Goal: Find specific page/section: Find specific page/section

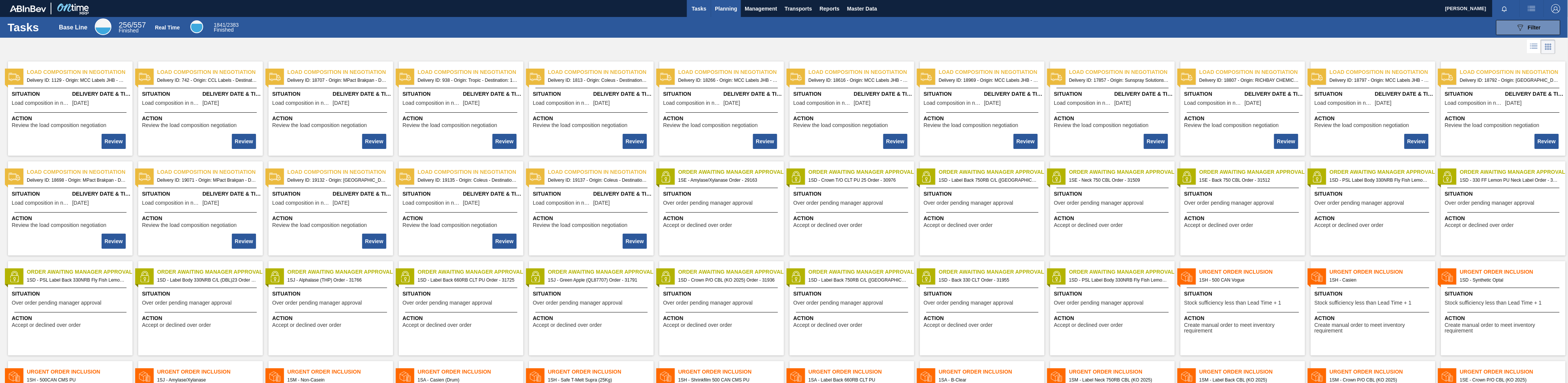
click at [739, 5] on button "Planning" at bounding box center [726, 9] width 30 height 17
drag, startPoint x: 707, startPoint y: 24, endPoint x: 751, endPoint y: 26, distance: 44.0
click at [707, 24] on li "Stocks" at bounding box center [726, 26] width 67 height 12
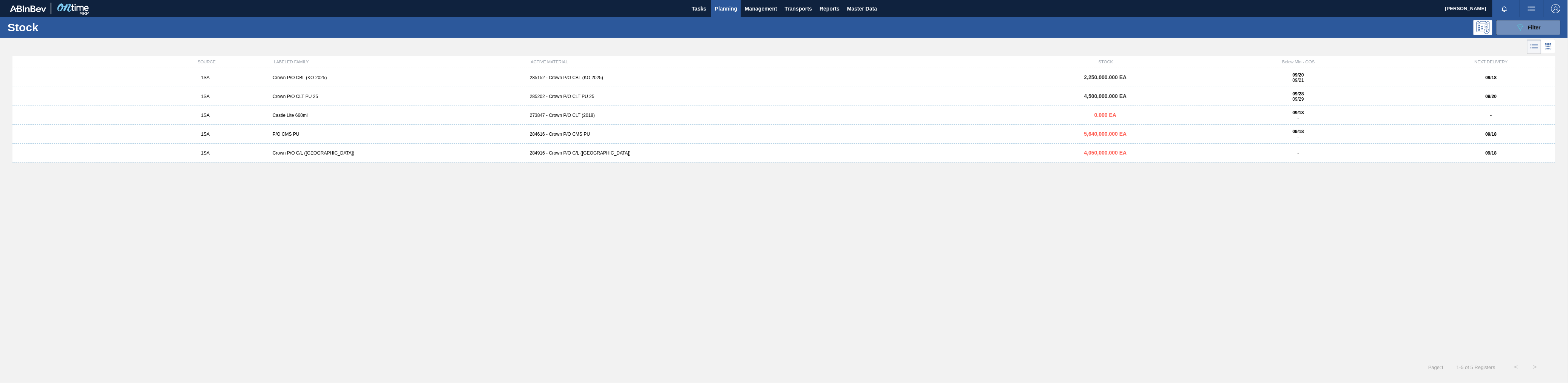
click at [738, 2] on button "Planning" at bounding box center [726, 9] width 30 height 17
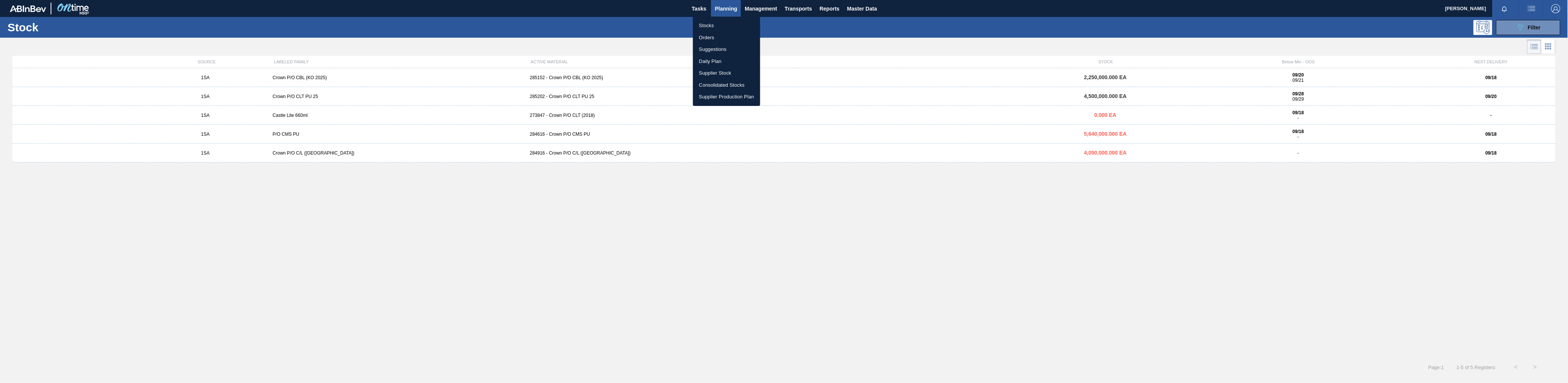
click at [702, 36] on li "Orders" at bounding box center [726, 38] width 67 height 12
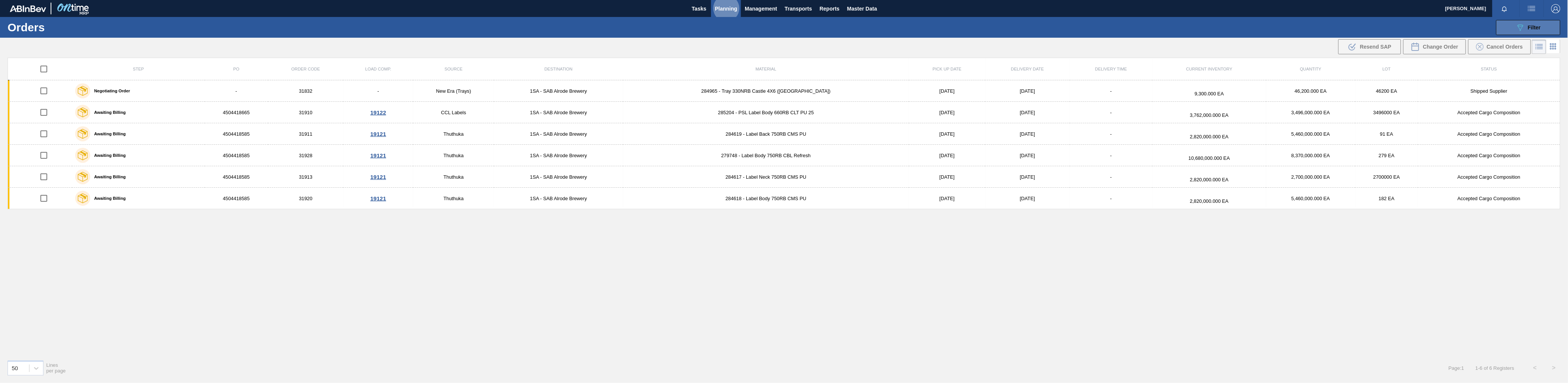
click at [1528, 23] on div "089F7B8B-B2A5-4AFE-B5C0-19BA573D28AC Filter" at bounding box center [1528, 27] width 25 height 9
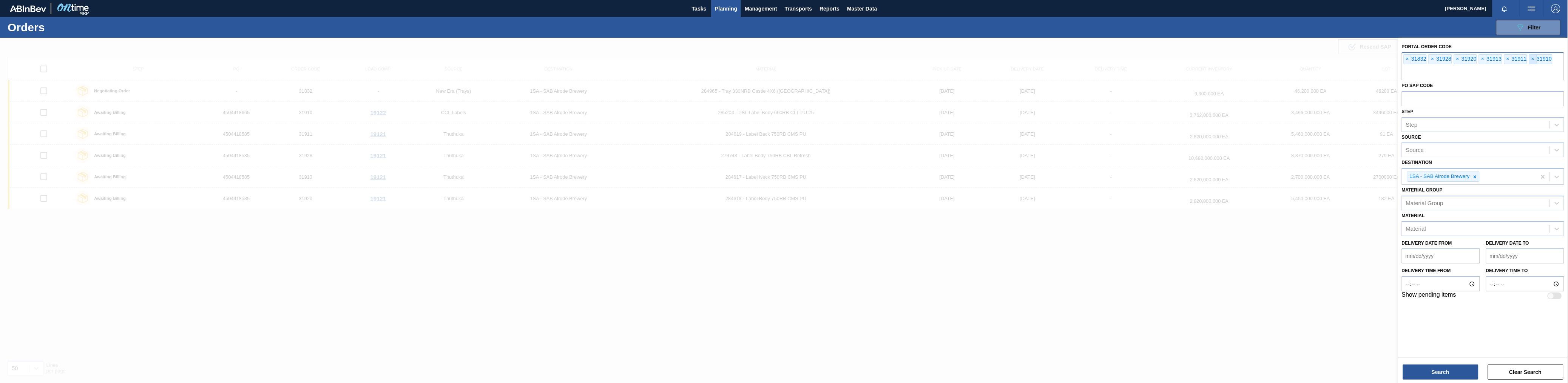
click at [1533, 60] on span "×" at bounding box center [1533, 59] width 7 height 9
click at [1507, 58] on span "×" at bounding box center [1508, 59] width 7 height 9
click at [1484, 58] on span "×" at bounding box center [1483, 59] width 7 height 9
click at [1457, 58] on span "×" at bounding box center [1458, 59] width 7 height 9
click at [1433, 57] on span "×" at bounding box center [1433, 59] width 7 height 9
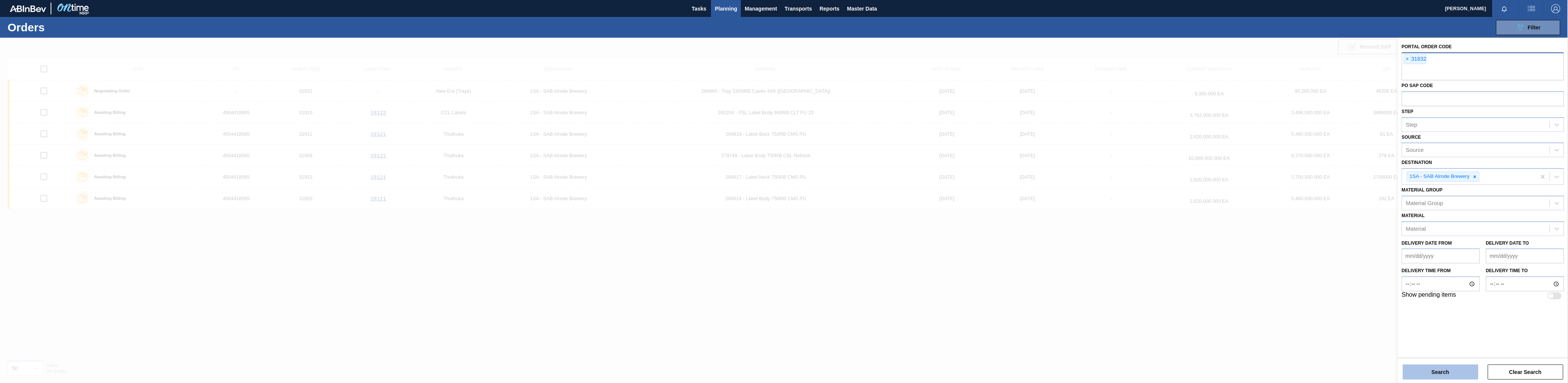
click at [1446, 368] on button "Search" at bounding box center [1441, 372] width 75 height 15
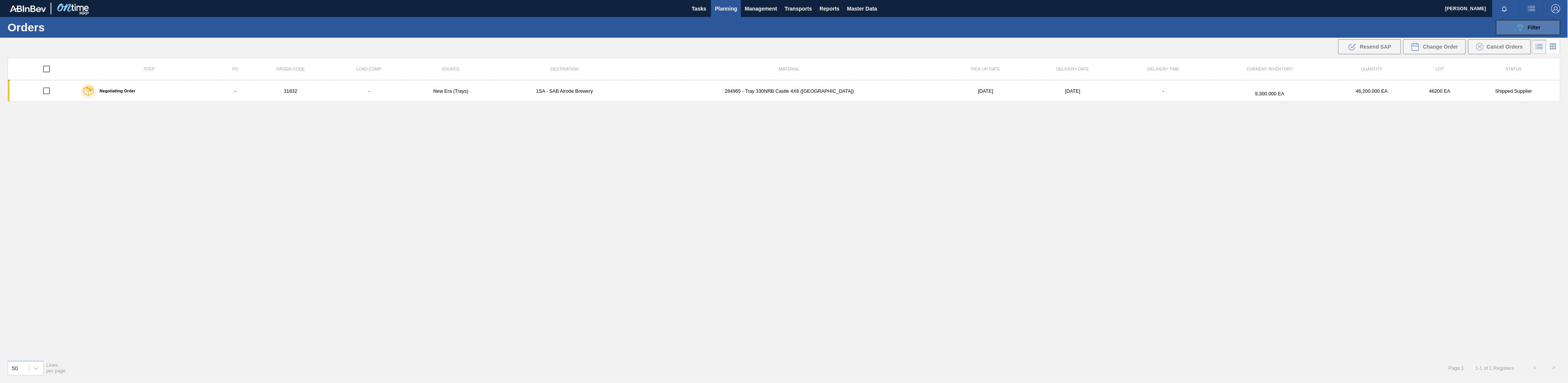
click at [1524, 26] on icon "089F7B8B-B2A5-4AFE-B5C0-19BA573D28AC" at bounding box center [1520, 27] width 9 height 9
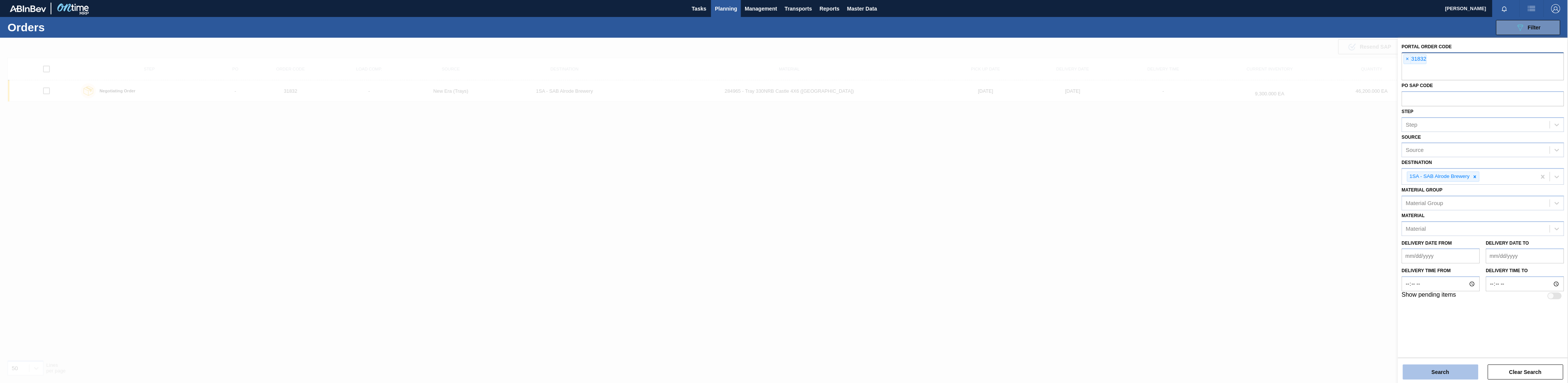
click at [1424, 375] on button "Search" at bounding box center [1441, 372] width 75 height 15
